Goal: Transaction & Acquisition: Purchase product/service

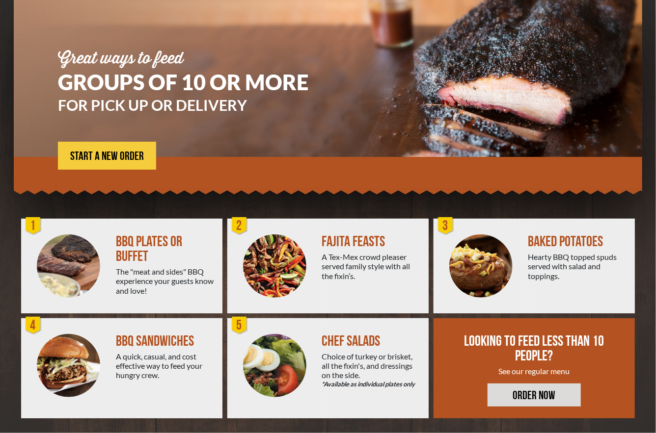
scroll to position [83, 0]
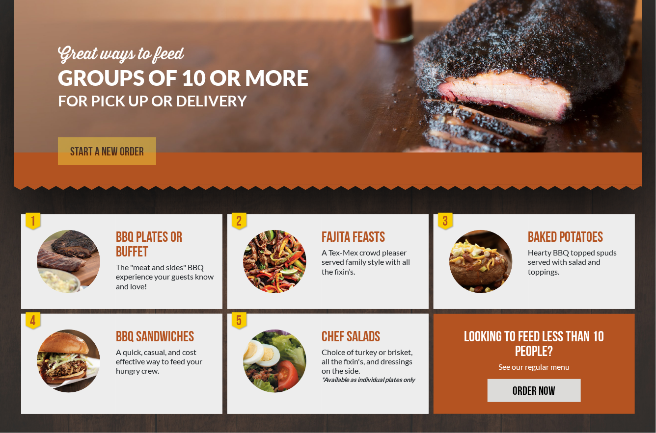
click at [107, 151] on span "START A NEW ORDER" at bounding box center [107, 152] width 74 height 12
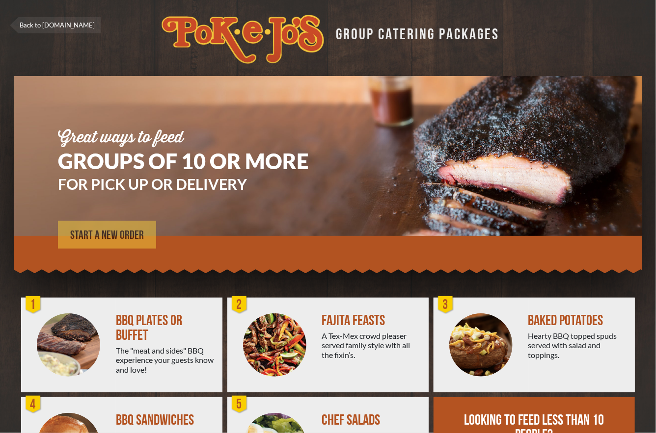
click at [111, 230] on span "START A NEW ORDER" at bounding box center [107, 236] width 74 height 12
